Goal: Information Seeking & Learning: Learn about a topic

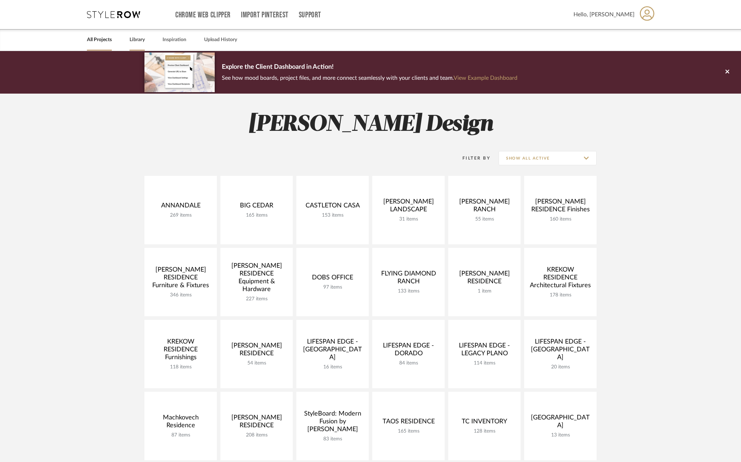
click at [135, 44] on link "Library" at bounding box center [137, 40] width 15 height 10
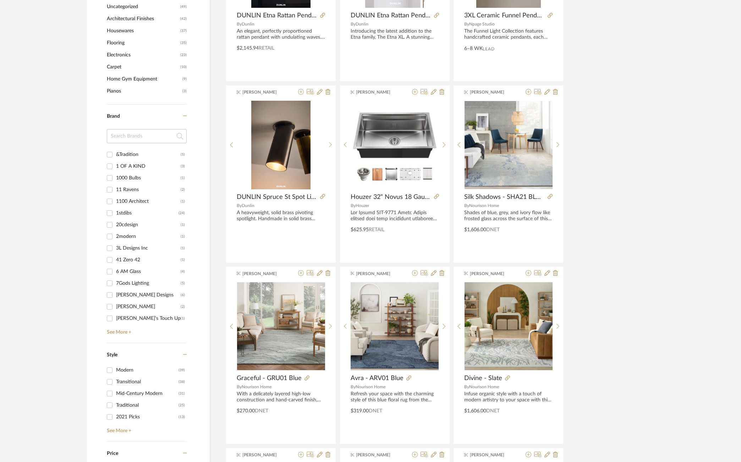
scroll to position [599, 0]
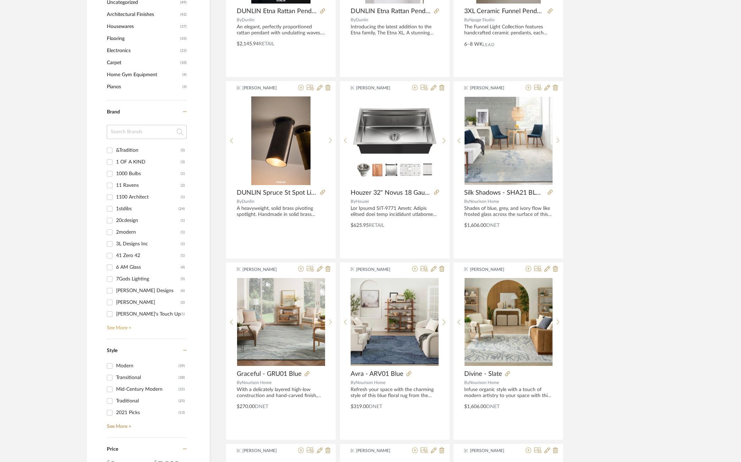
click at [123, 328] on link "See More +" at bounding box center [146, 325] width 82 height 11
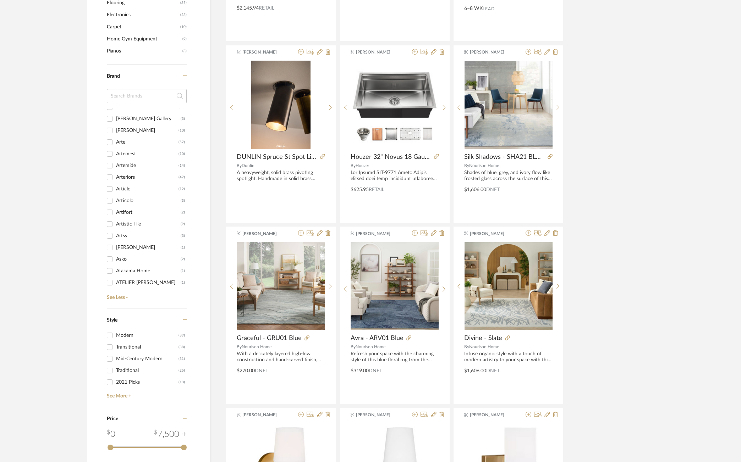
scroll to position [619, 0]
click at [120, 257] on div "Asko" at bounding box center [148, 255] width 65 height 11
click at [115, 257] on input "Asko (2)" at bounding box center [109, 255] width 11 height 11
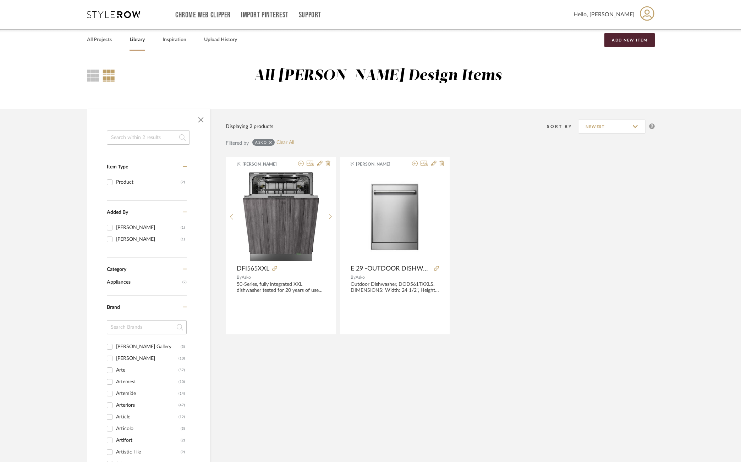
click at [270, 142] on icon at bounding box center [270, 142] width 3 height 5
checkbox input "false"
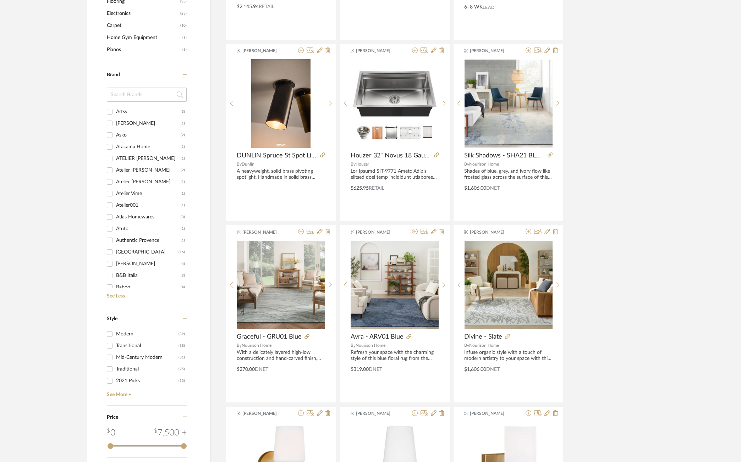
scroll to position [740, 0]
click at [133, 251] on div "[GEOGRAPHIC_DATA]" at bounding box center [147, 251] width 62 height 11
click at [115, 251] on input "[GEOGRAPHIC_DATA] (16)" at bounding box center [109, 251] width 11 height 11
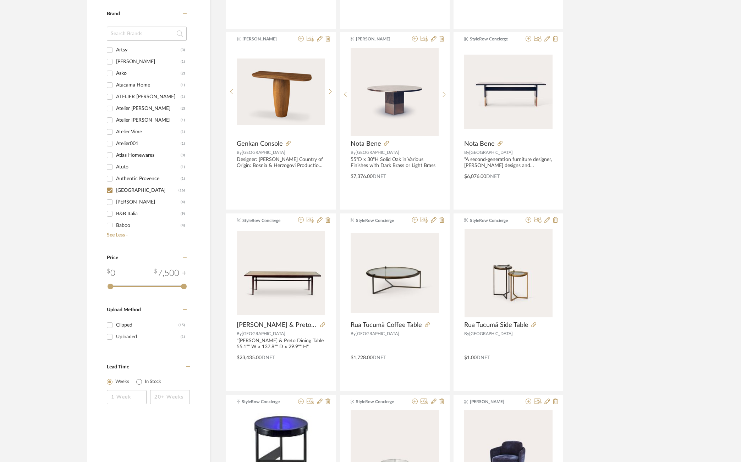
scroll to position [312, 0]
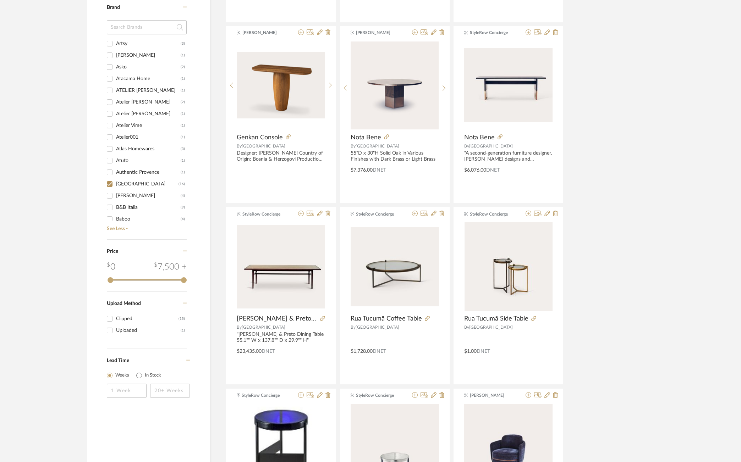
click at [110, 185] on input "[GEOGRAPHIC_DATA] (16)" at bounding box center [109, 183] width 11 height 11
checkbox input "false"
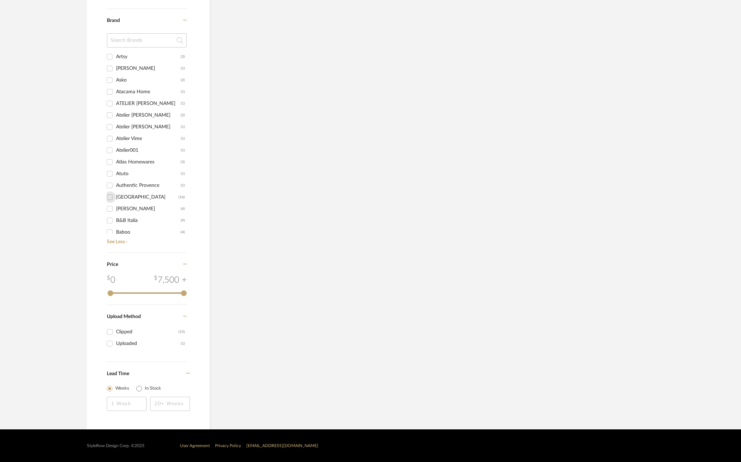
scroll to position [299, 0]
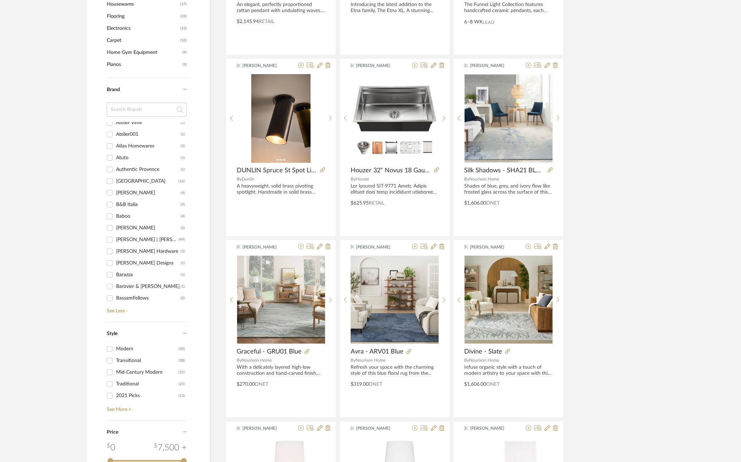
scroll to position [617, 0]
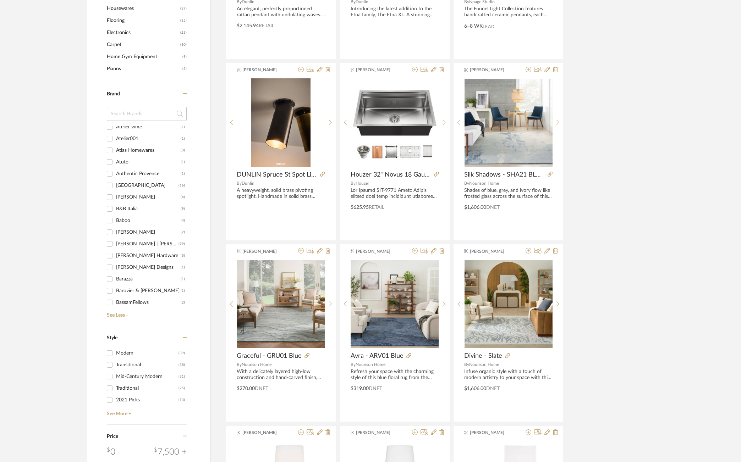
click at [128, 206] on div "B&B Italia" at bounding box center [148, 208] width 65 height 11
click at [115, 206] on input "B&B Italia (9)" at bounding box center [109, 208] width 11 height 11
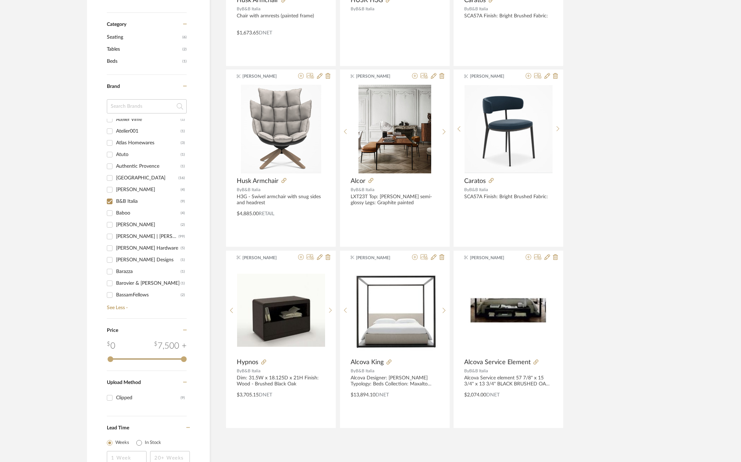
scroll to position [272, 0]
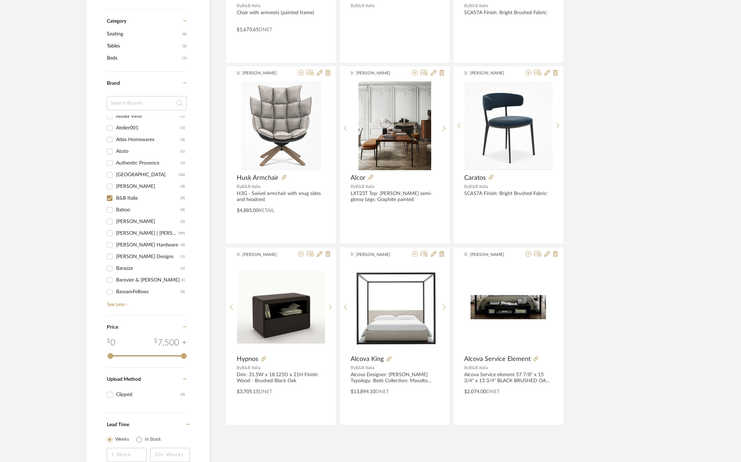
click at [110, 199] on input "B&B Italia (9)" at bounding box center [109, 198] width 11 height 11
checkbox input "false"
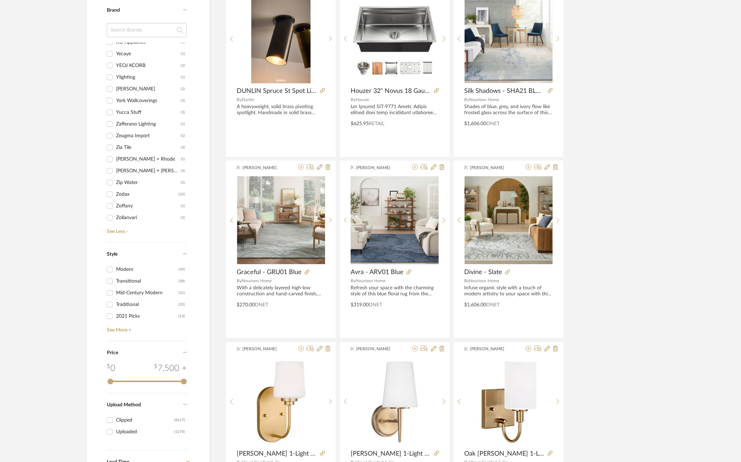
scroll to position [701, 0]
